Goal: Find specific page/section: Find specific page/section

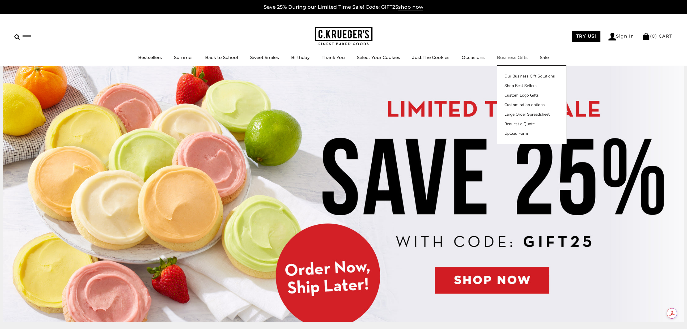
click at [506, 56] on link "Business Gifts" at bounding box center [512, 57] width 31 height 5
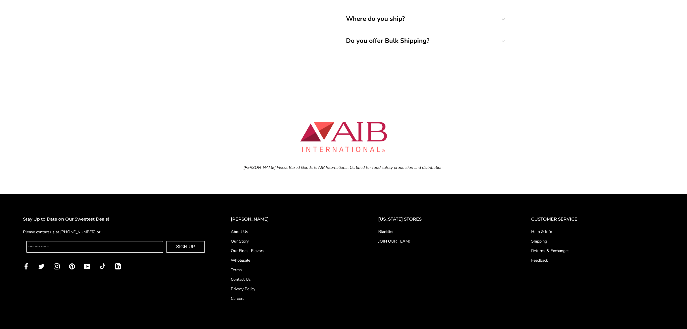
scroll to position [2276, 0]
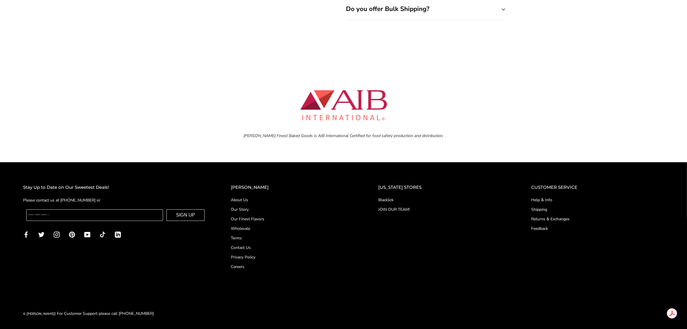
drag, startPoint x: 253, startPoint y: 228, endPoint x: 275, endPoint y: 227, distance: 22.6
click at [253, 228] on link "Wholesale" at bounding box center [293, 228] width 124 height 6
